Goal: Book appointment/travel/reservation

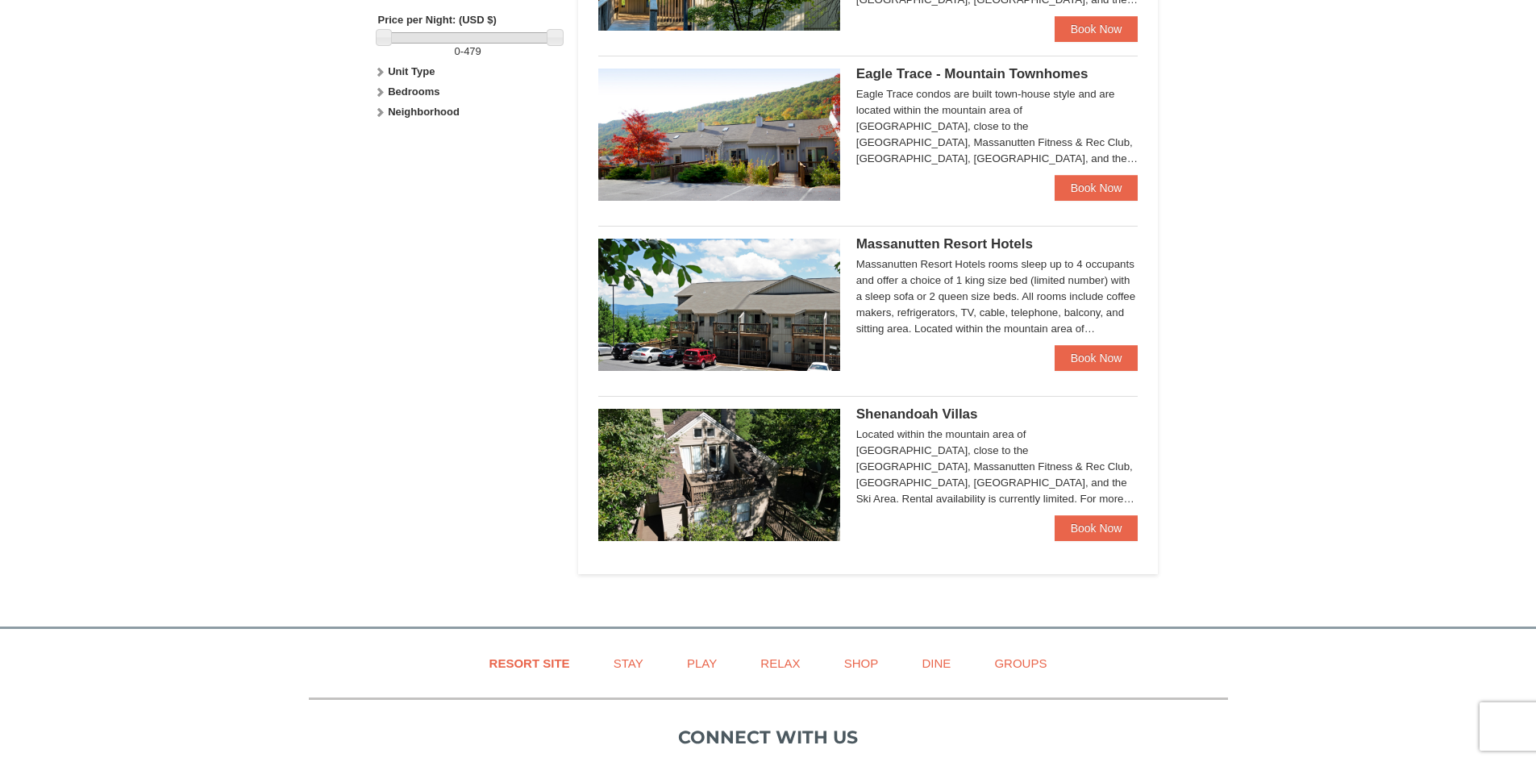
scroll to position [797, 0]
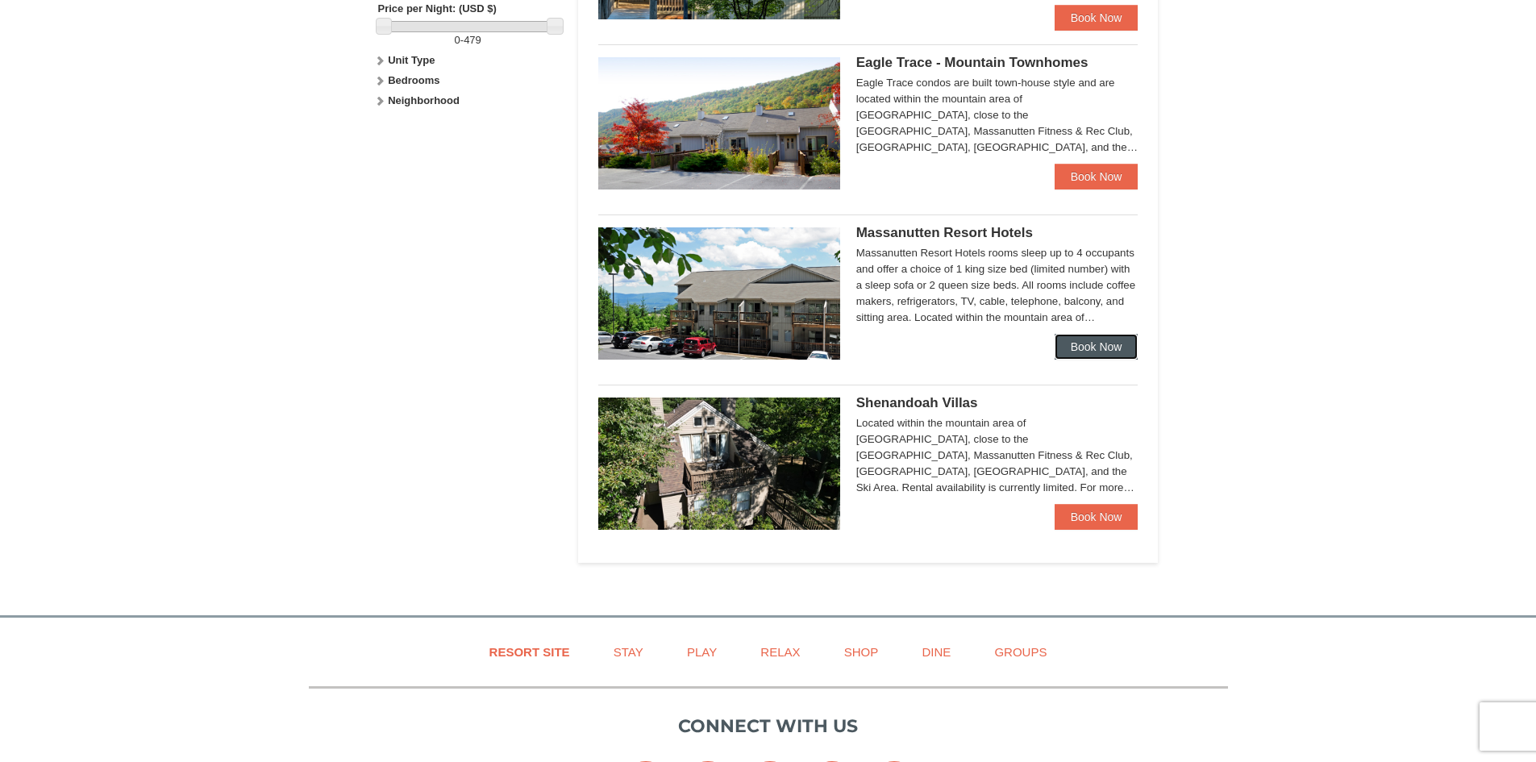
click at [1103, 351] on link "Book Now" at bounding box center [1097, 347] width 84 height 26
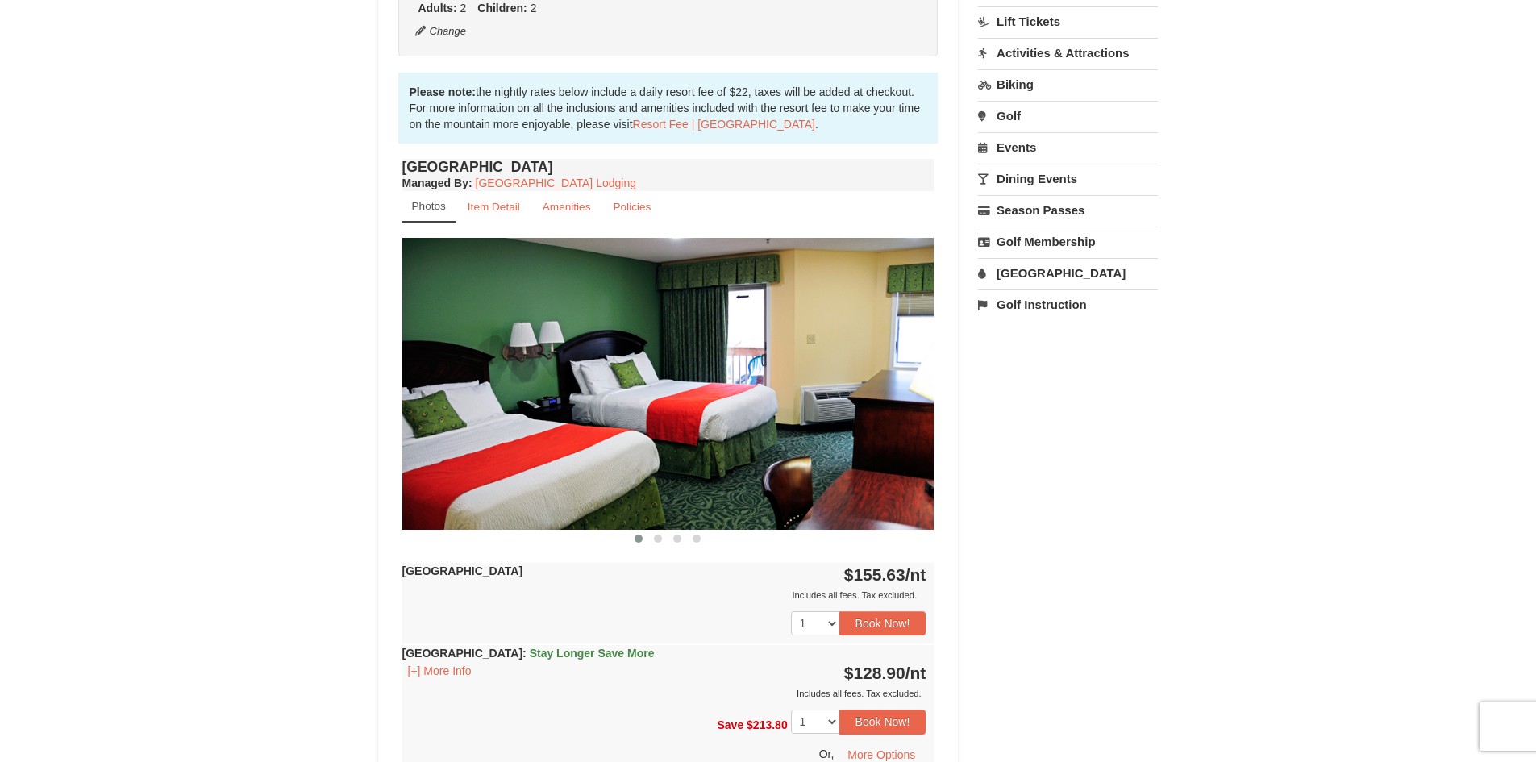
scroll to position [456, 0]
click at [894, 373] on img at bounding box center [668, 382] width 532 height 291
click at [659, 535] on span at bounding box center [658, 538] width 8 height 8
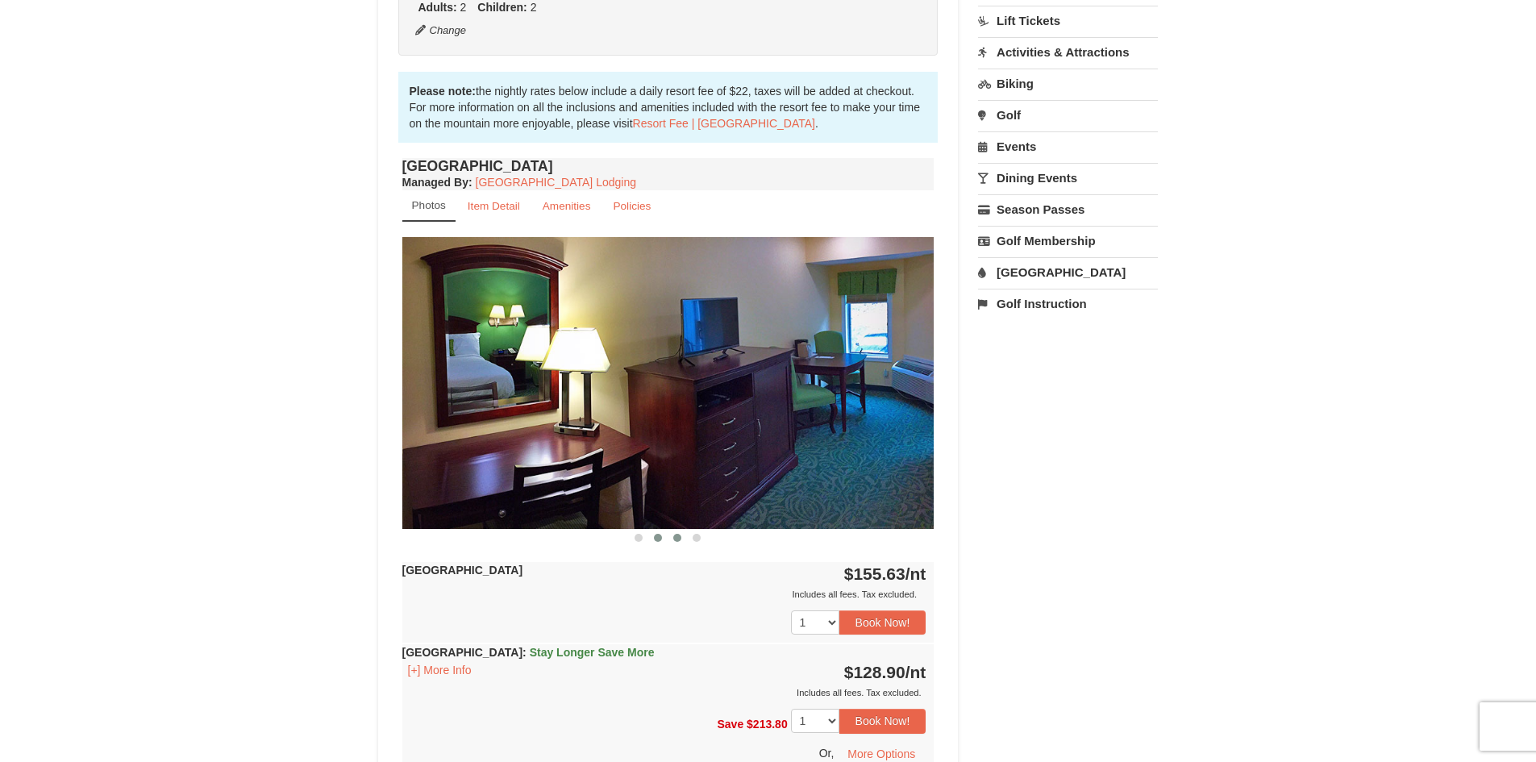
click at [676, 538] on span at bounding box center [677, 538] width 8 height 8
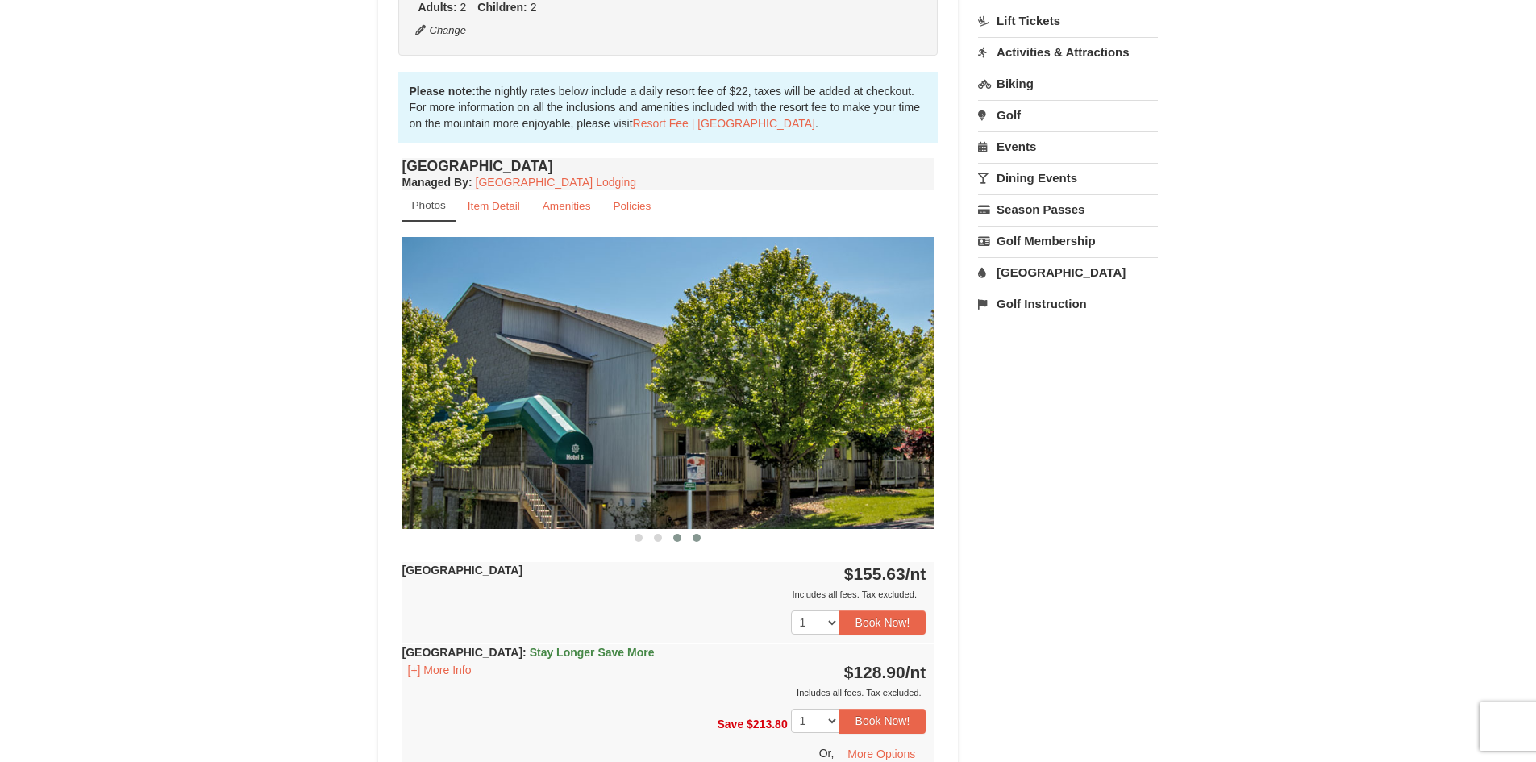
click at [697, 539] on span at bounding box center [697, 538] width 8 height 8
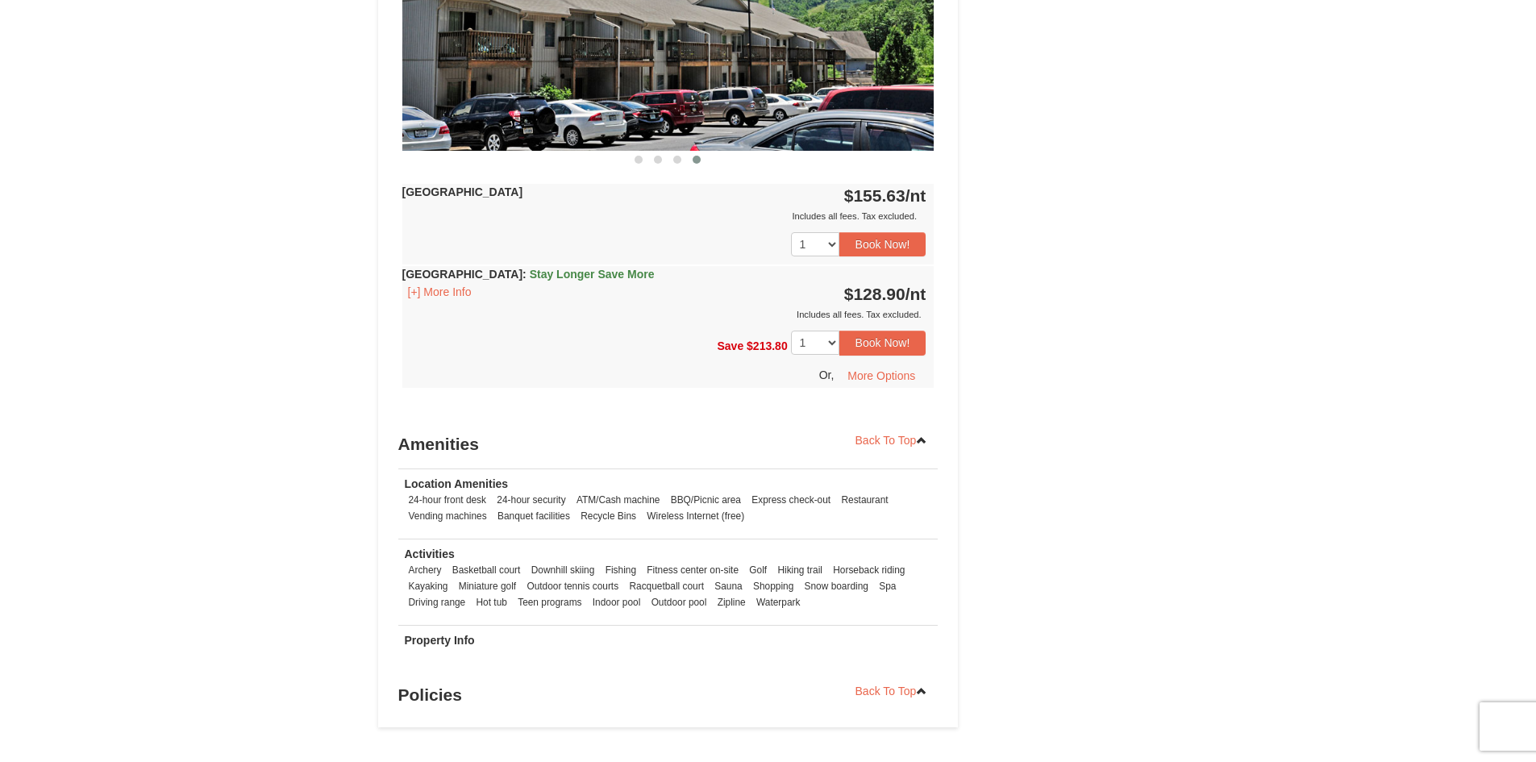
scroll to position [834, 0]
click at [885, 380] on button "More Options" at bounding box center [881, 375] width 89 height 24
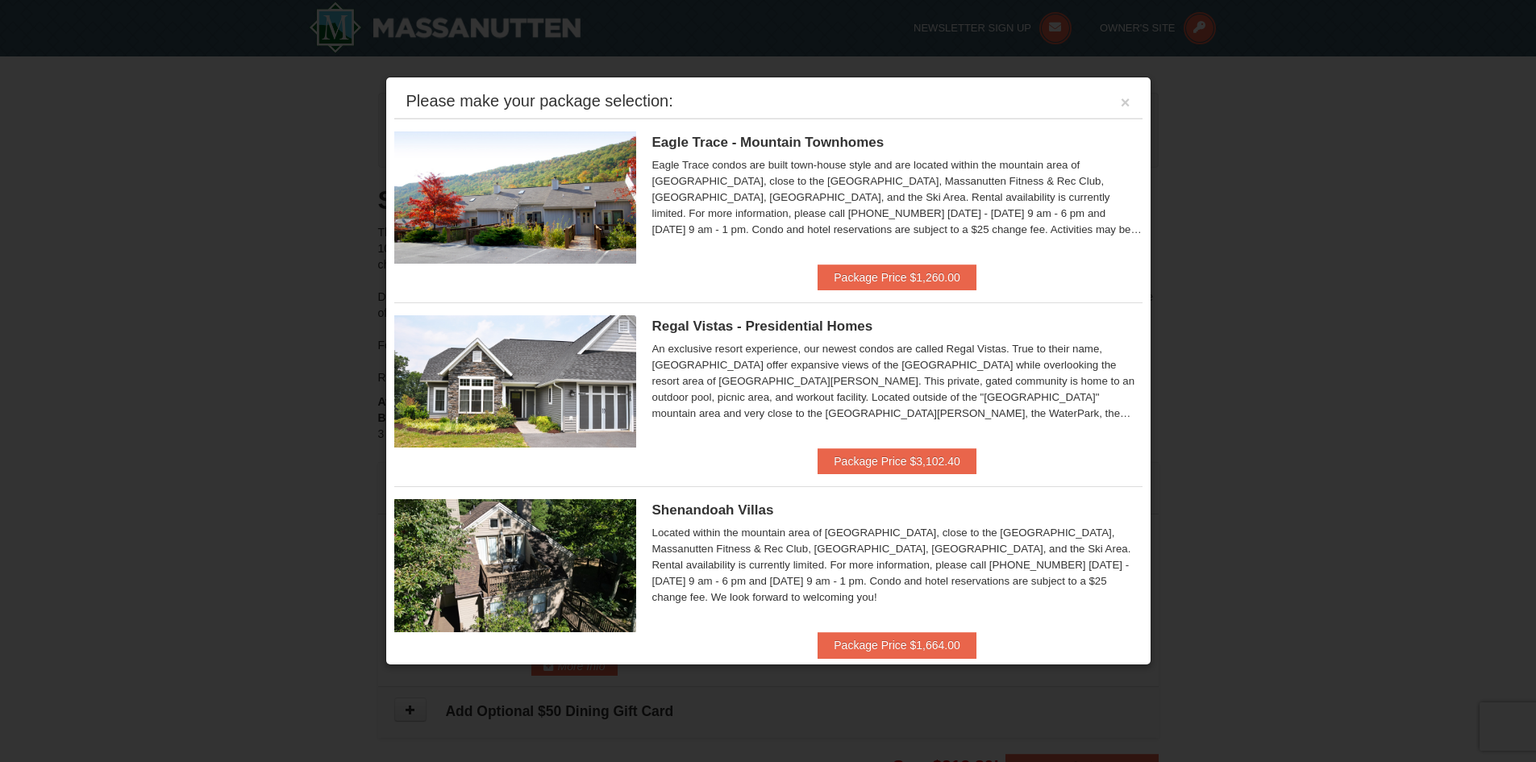
click at [1105, 102] on div "Please make your package selection: ×" at bounding box center [768, 101] width 748 height 33
click at [1121, 104] on button "×" at bounding box center [1126, 102] width 10 height 16
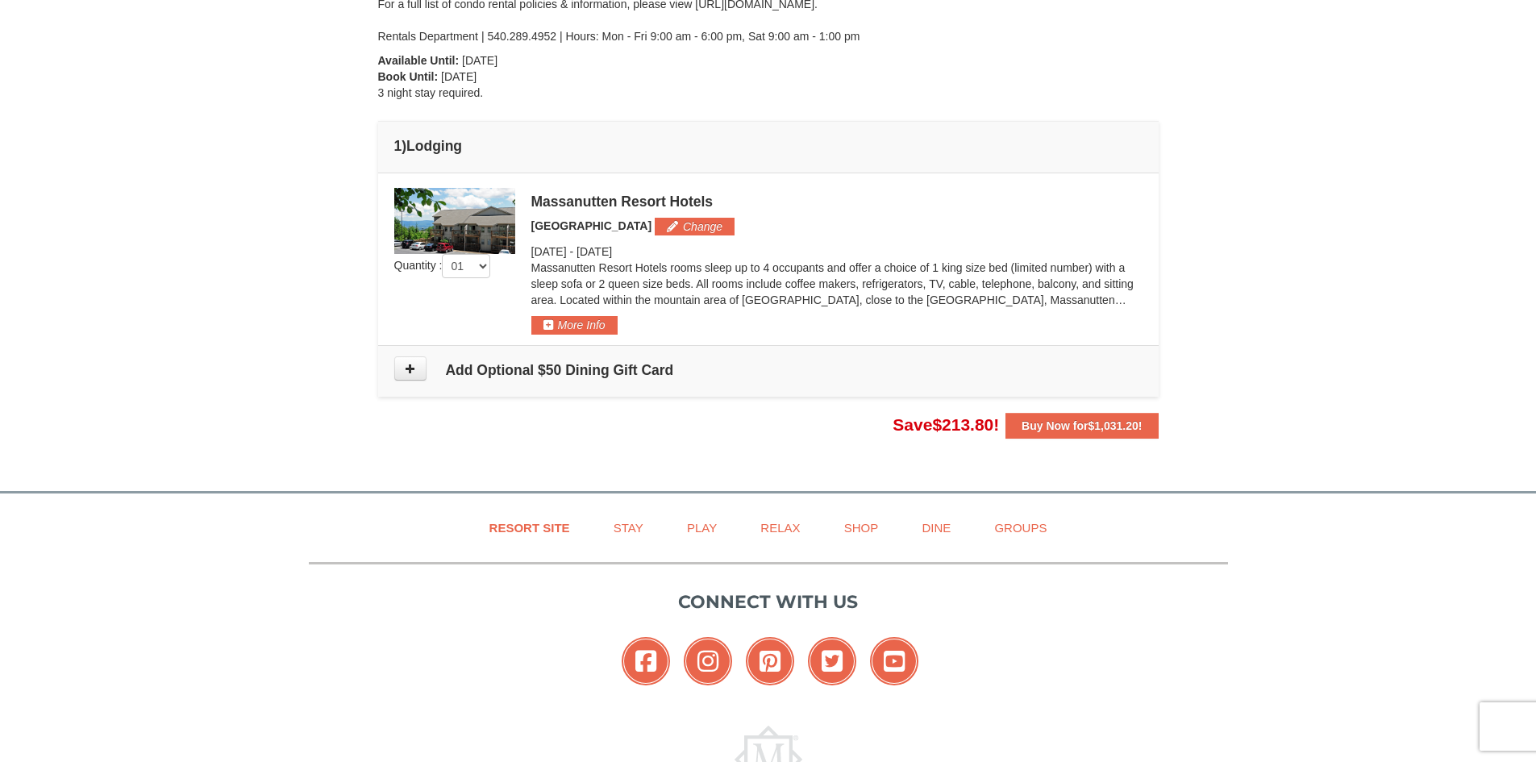
scroll to position [342, 0]
click at [700, 222] on button "Change" at bounding box center [695, 226] width 80 height 18
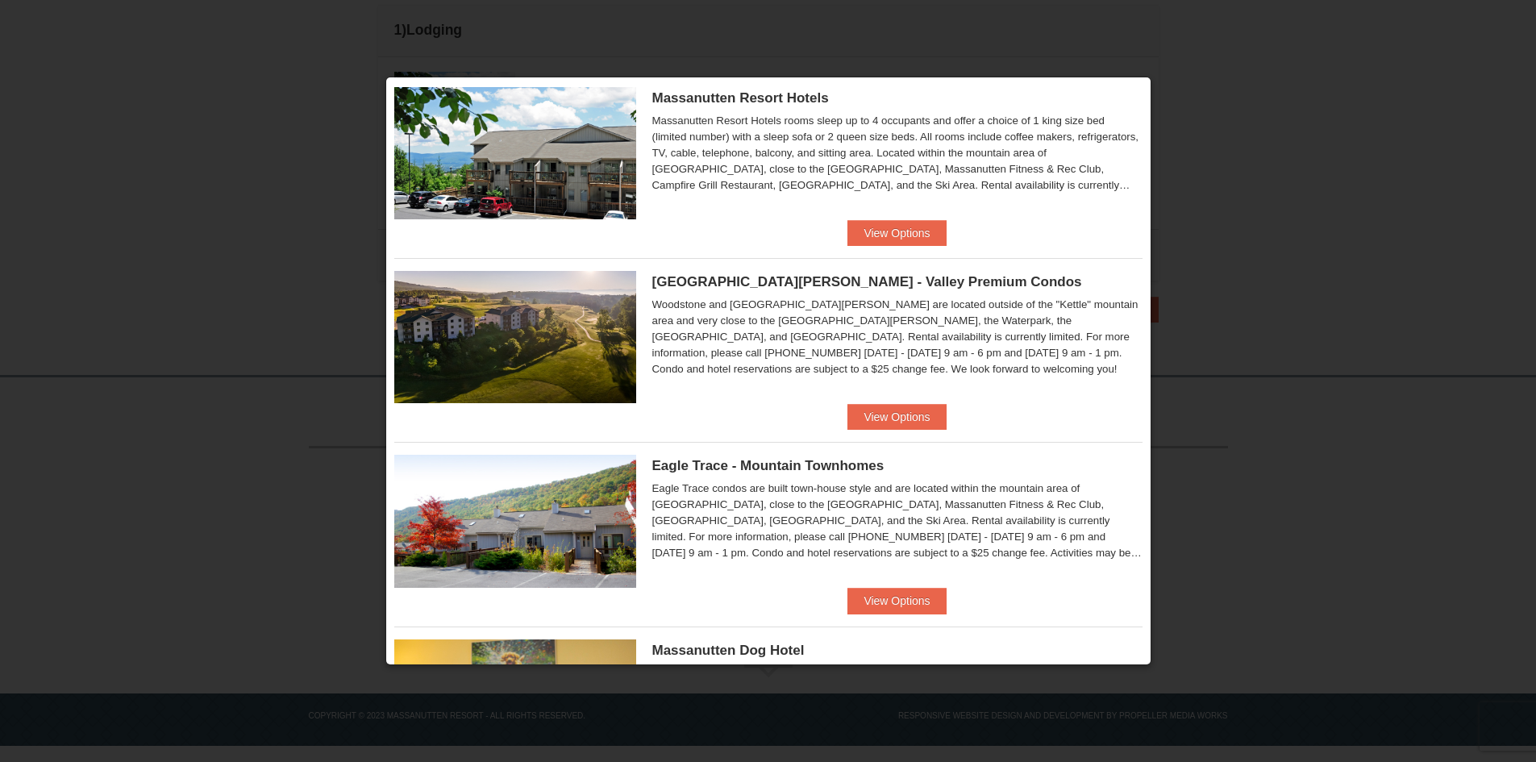
scroll to position [45, 0]
click at [895, 413] on button "View Options" at bounding box center [896, 416] width 98 height 26
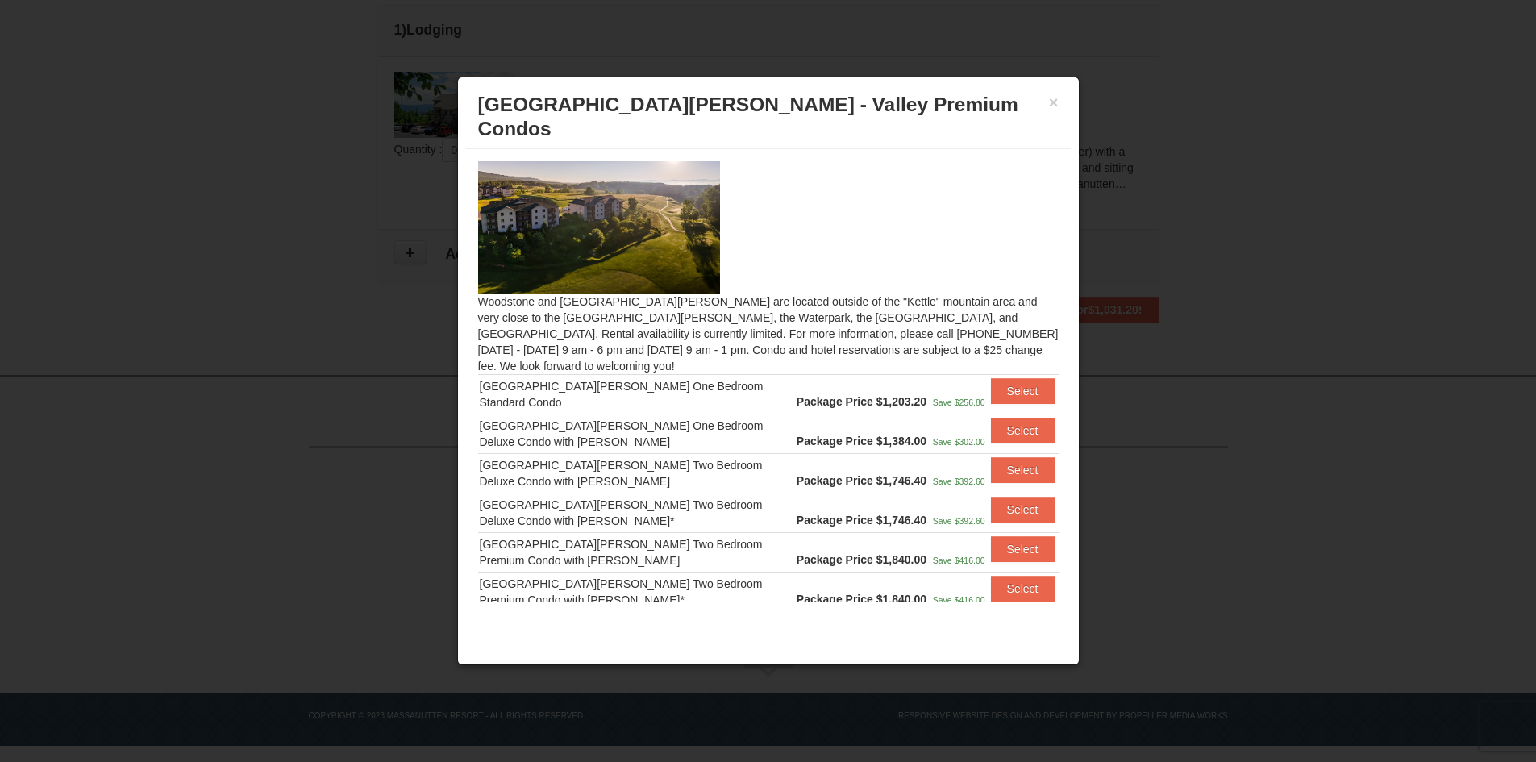
click at [1059, 104] on div "× [GEOGRAPHIC_DATA][PERSON_NAME] - Valley Premium Condos" at bounding box center [768, 117] width 605 height 64
click at [1051, 104] on button "×" at bounding box center [1054, 102] width 10 height 16
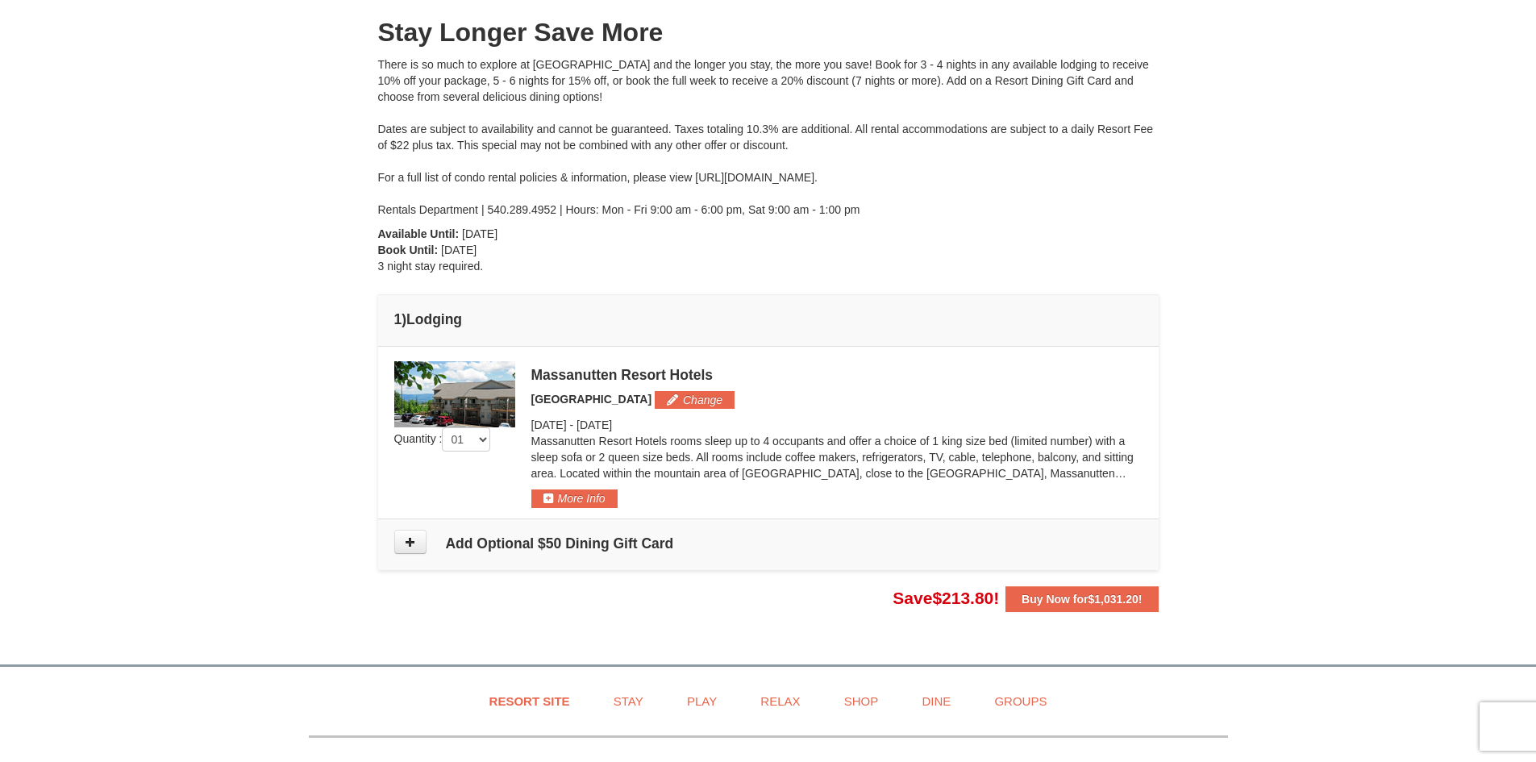
scroll to position [168, 0]
click at [672, 391] on button "Change" at bounding box center [695, 399] width 80 height 18
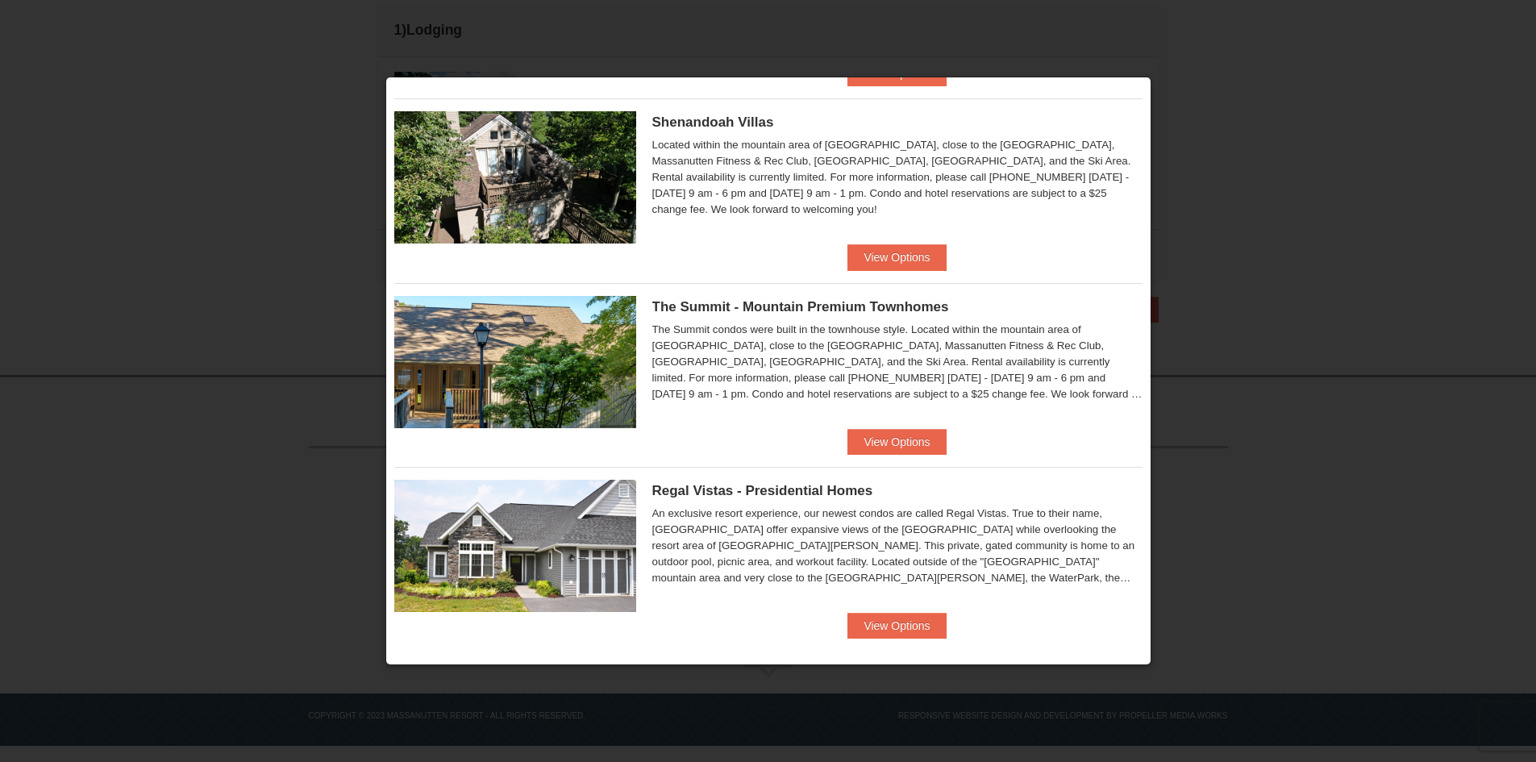
scroll to position [767, 0]
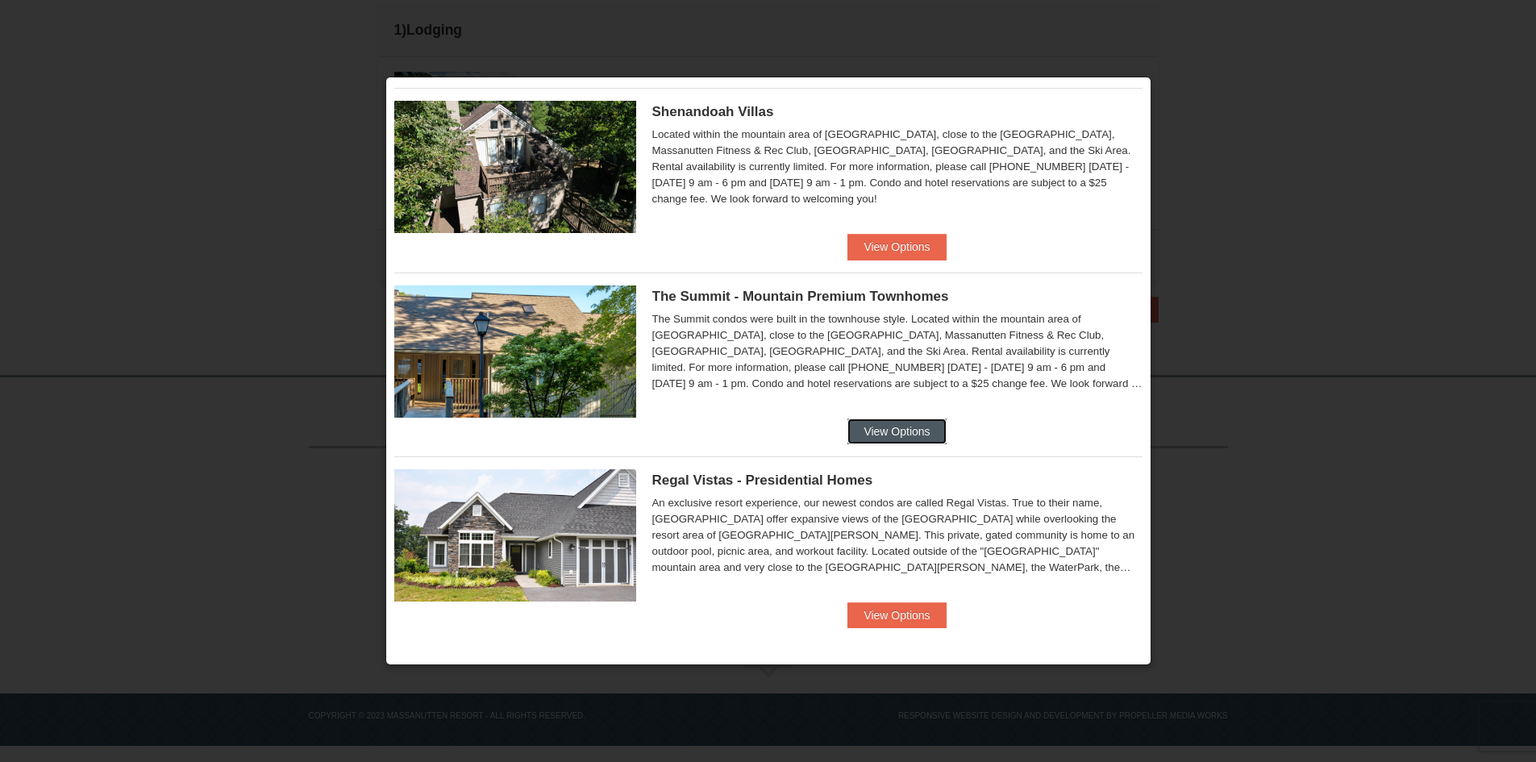
click at [896, 431] on button "View Options" at bounding box center [896, 431] width 98 height 26
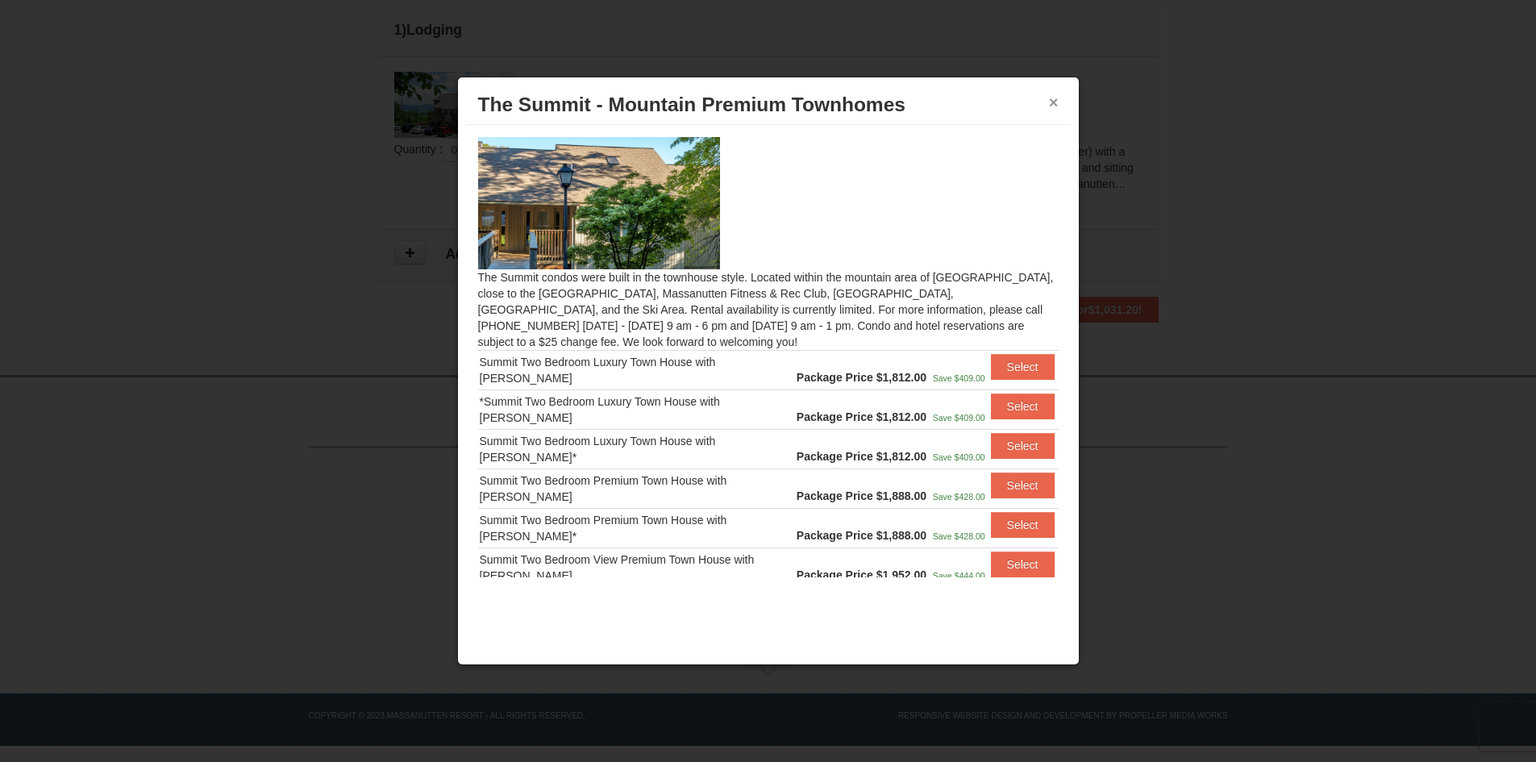
click at [1058, 106] on button "×" at bounding box center [1054, 102] width 10 height 16
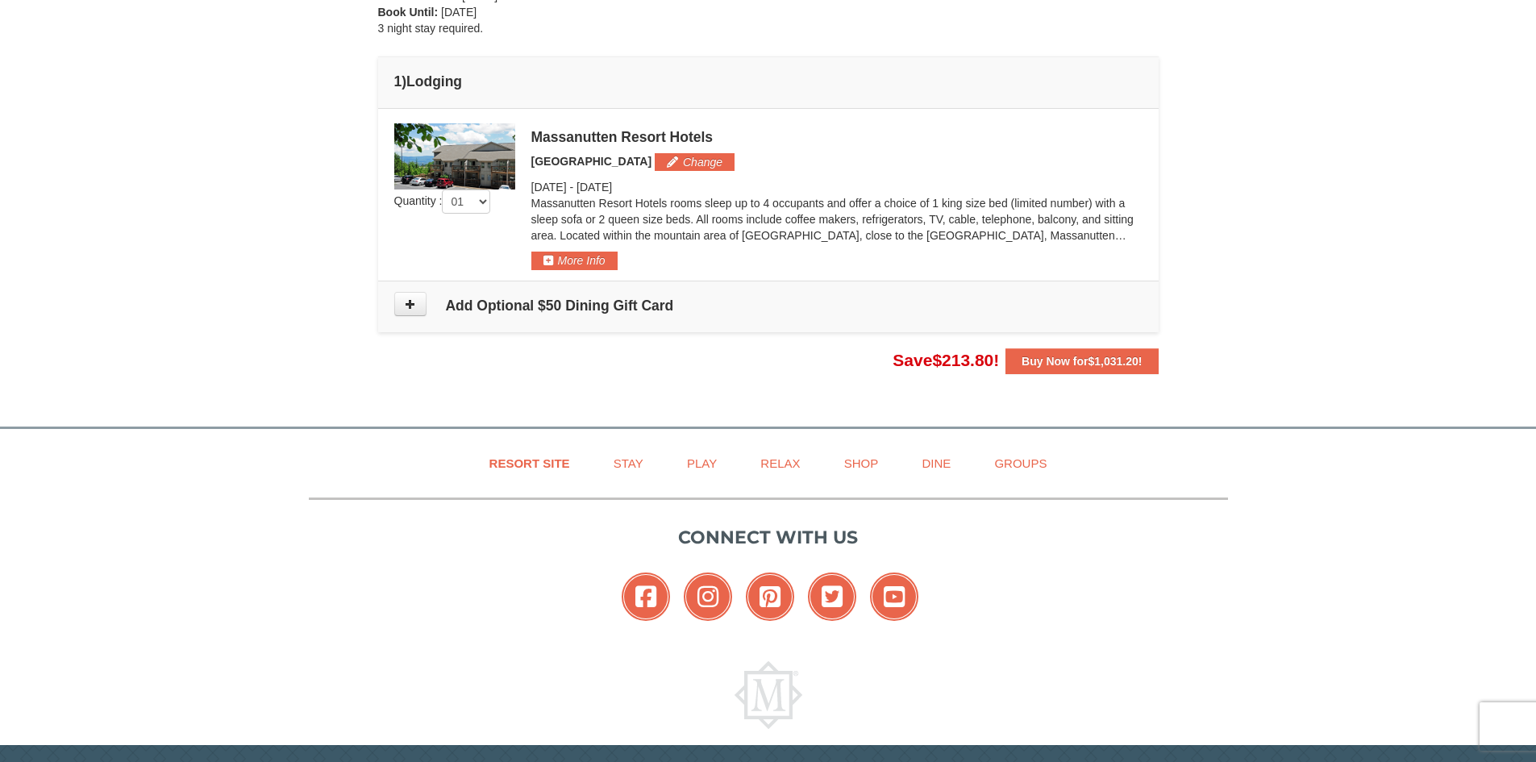
scroll to position [457, 0]
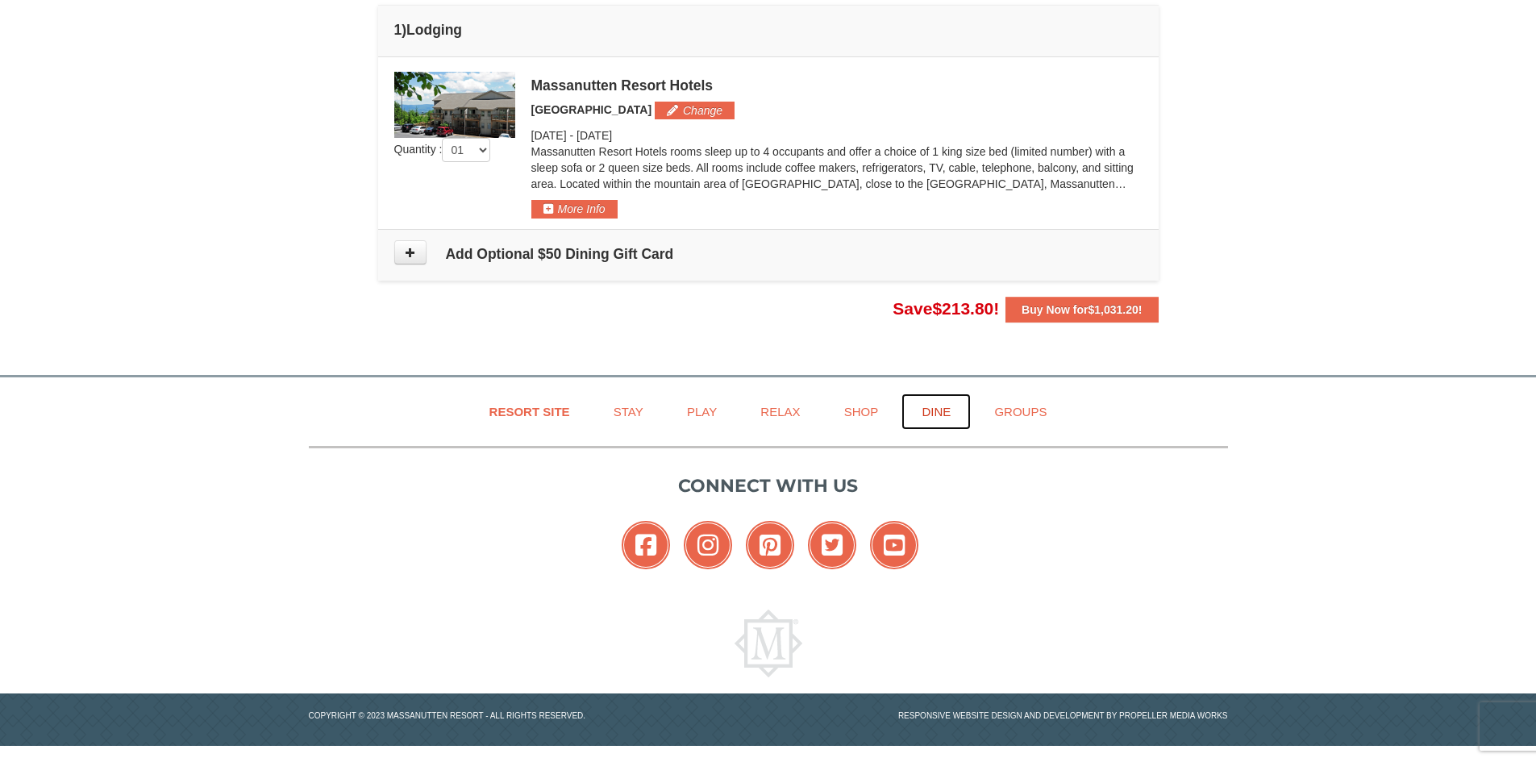
click at [937, 413] on link "Dine" at bounding box center [935, 411] width 69 height 36
